Goal: Find contact information: Find specific fact

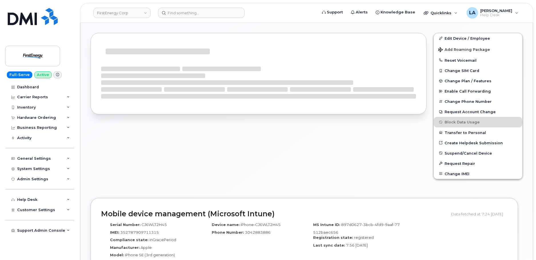
scroll to position [183, 0]
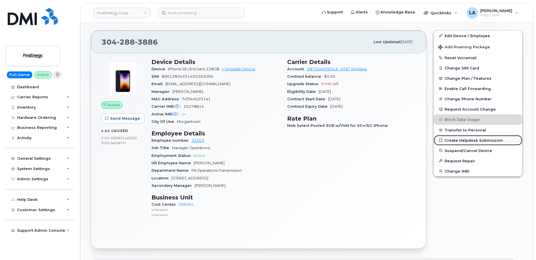
click at [481, 140] on link "Create Helpdesk Submission" at bounding box center [478, 140] width 89 height 10
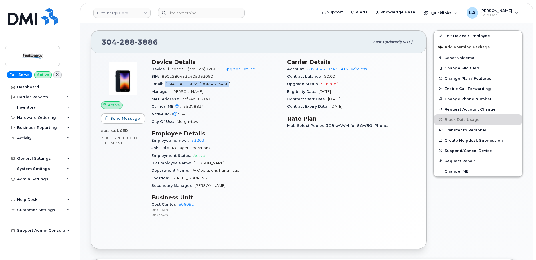
drag, startPoint x: 232, startPoint y: 84, endPoint x: 164, endPoint y: 85, distance: 67.5
click at [164, 85] on div "Email [EMAIL_ADDRESS][DOMAIN_NAME]" at bounding box center [216, 83] width 129 height 7
copy span "[EMAIL_ADDRESS][DOMAIN_NAME]"
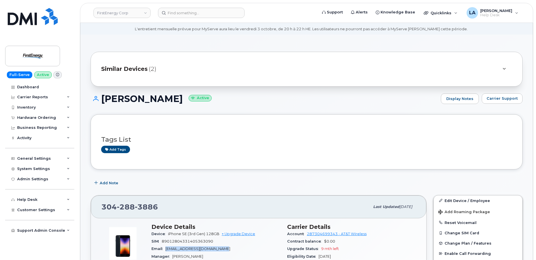
scroll to position [15, 0]
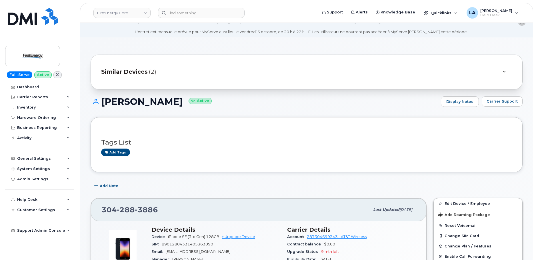
click at [166, 101] on h1 "[PERSON_NAME] Active" at bounding box center [265, 102] width 348 height 10
copy h1 "[PERSON_NAME]"
drag, startPoint x: 132, startPoint y: 209, endPoint x: 97, endPoint y: 209, distance: 34.6
click at [97, 209] on div "[PHONE_NUMBER] Last updated [DATE]" at bounding box center [259, 209] width 336 height 23
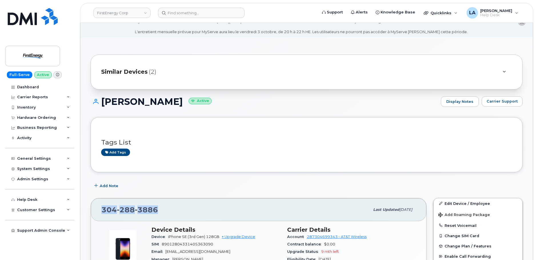
copy span "[PHONE_NUMBER]"
click at [210, 19] on header "FirstEnergy Corp Support Alerts Knowledge Base Quicklinks Suspend / Cancel Devi…" at bounding box center [306, 13] width 453 height 20
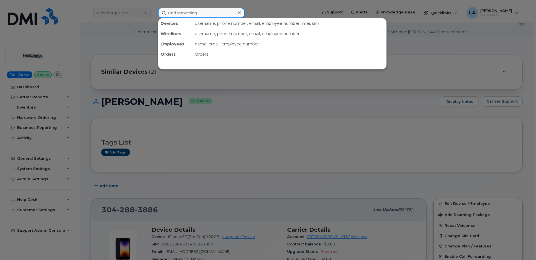
click at [209, 13] on input at bounding box center [201, 13] width 87 height 10
paste input "[PHONE_NUMBER]"
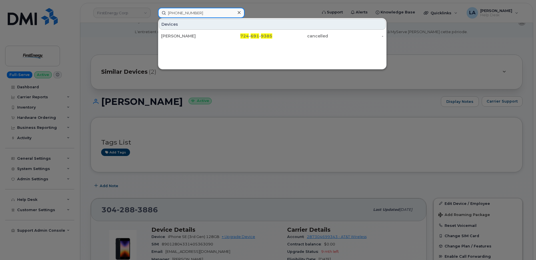
type input "[PHONE_NUMBER]"
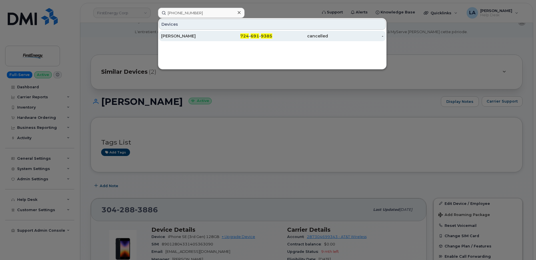
click at [244, 35] on span "724" at bounding box center [244, 35] width 9 height 5
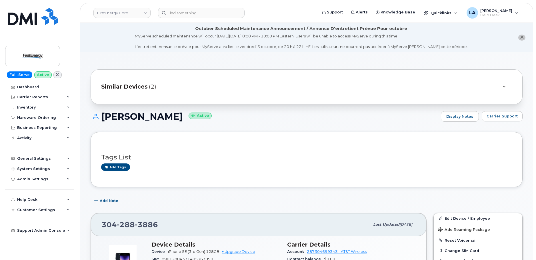
click at [507, 83] on div at bounding box center [504, 86] width 7 height 7
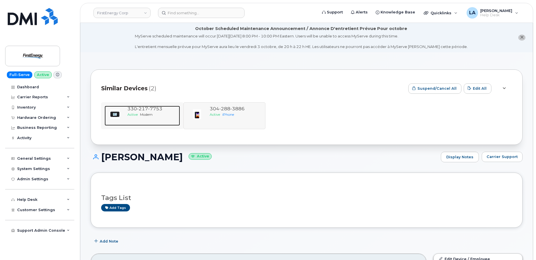
click at [137, 115] on span "Active" at bounding box center [132, 114] width 10 height 4
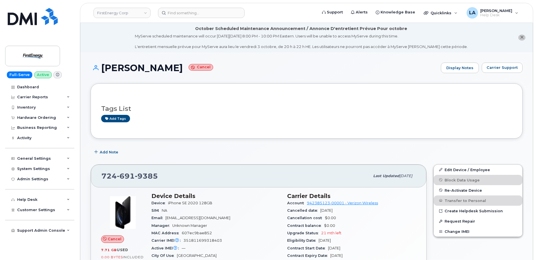
click at [204, 241] on span "351811699318403" at bounding box center [203, 240] width 39 height 4
copy span "351811699318403"
click at [115, 67] on h1 "David S Carter Cancel" at bounding box center [265, 68] width 348 height 10
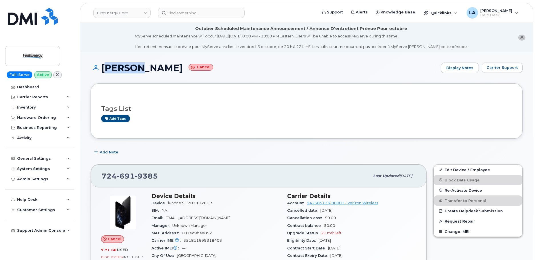
copy h1 "David"
click at [158, 71] on h1 "David S Carter Cancel" at bounding box center [265, 68] width 348 height 10
drag, startPoint x: 123, startPoint y: 174, endPoint x: 95, endPoint y: 175, distance: 27.2
click at [95, 175] on div "724 691 9385 Last updated Sep 26, 2025" at bounding box center [259, 176] width 336 height 23
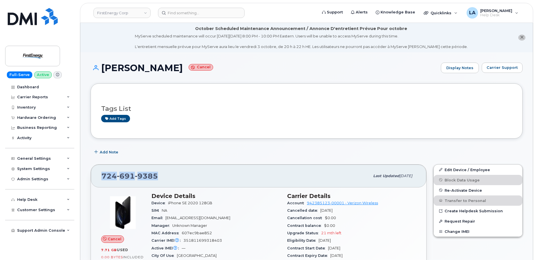
copy span "[PHONE_NUMBER]"
click at [198, 218] on span "dcarter@firstenergycorp.com" at bounding box center [198, 218] width 65 height 4
click at [221, 220] on div "Email dcarter@firstenergycorp.com" at bounding box center [216, 217] width 129 height 7
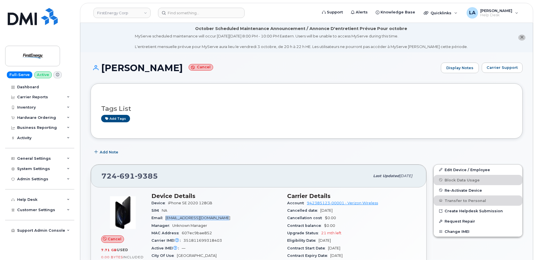
drag, startPoint x: 227, startPoint y: 217, endPoint x: 166, endPoint y: 221, distance: 61.6
click at [166, 221] on div "Email dcarter@firstenergycorp.com" at bounding box center [216, 217] width 129 height 7
copy span "dcarter@firstenergycorp.com"
drag, startPoint x: 161, startPoint y: 172, endPoint x: 105, endPoint y: 174, distance: 56.1
click at [102, 177] on div "[PHONE_NUMBER]" at bounding box center [235, 176] width 268 height 12
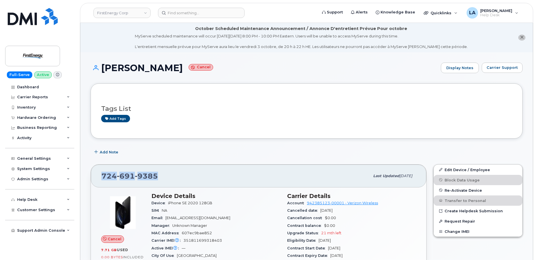
copy span "[PHONE_NUMBER]"
click at [204, 240] on span "351811699318403" at bounding box center [203, 240] width 39 height 4
copy span "351811699318403"
drag, startPoint x: 169, startPoint y: 177, endPoint x: 99, endPoint y: 178, distance: 70.3
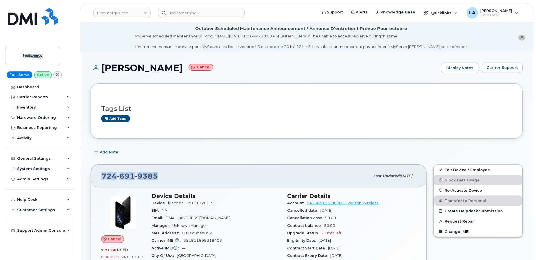
click at [99, 178] on div "724 691 9385 Last updated Sep 26, 2025" at bounding box center [259, 176] width 336 height 23
copy span "[PHONE_NUMBER]"
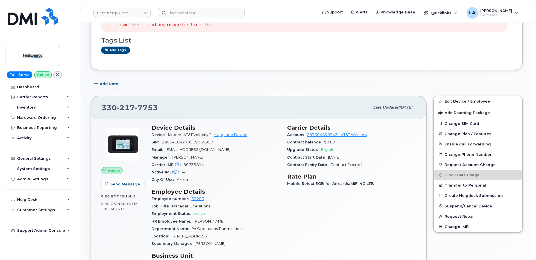
scroll to position [184, 0]
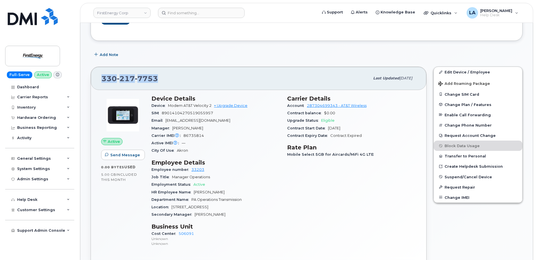
drag, startPoint x: 175, startPoint y: 81, endPoint x: 100, endPoint y: 83, distance: 74.6
click at [100, 83] on div "330 217 7753 Last updated Sep 26, 2025" at bounding box center [259, 78] width 336 height 23
copy span "330 217 7753"
click at [456, 166] on link "Create Helpdesk Submission" at bounding box center [478, 166] width 89 height 10
copy span "330 217 7753"
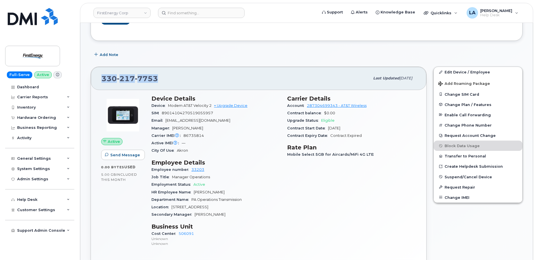
copy span "330 217 7753"
